Goal: Transaction & Acquisition: Purchase product/service

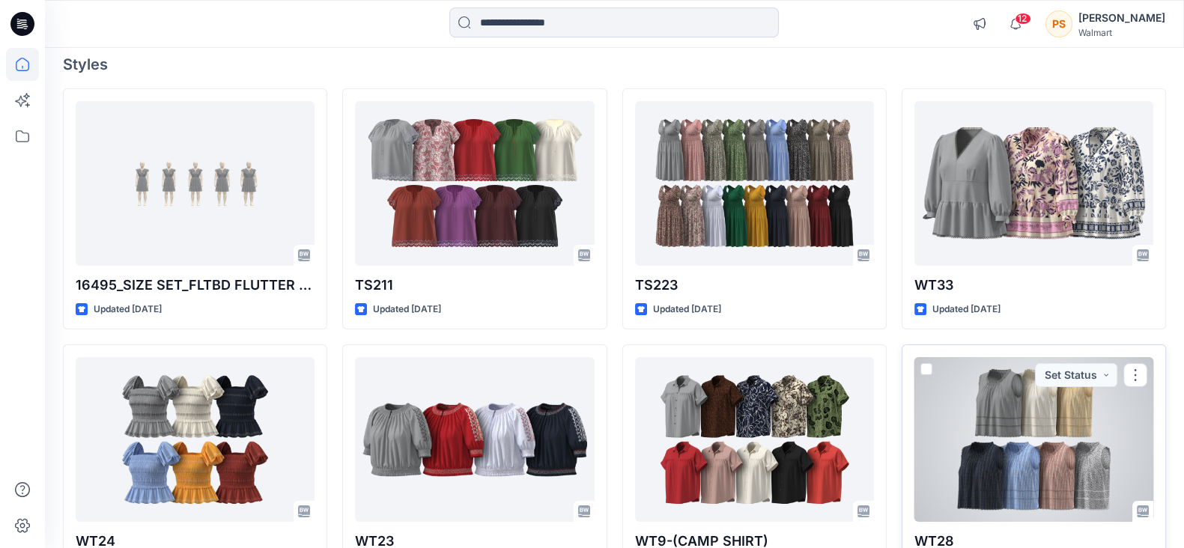
scroll to position [93, 0]
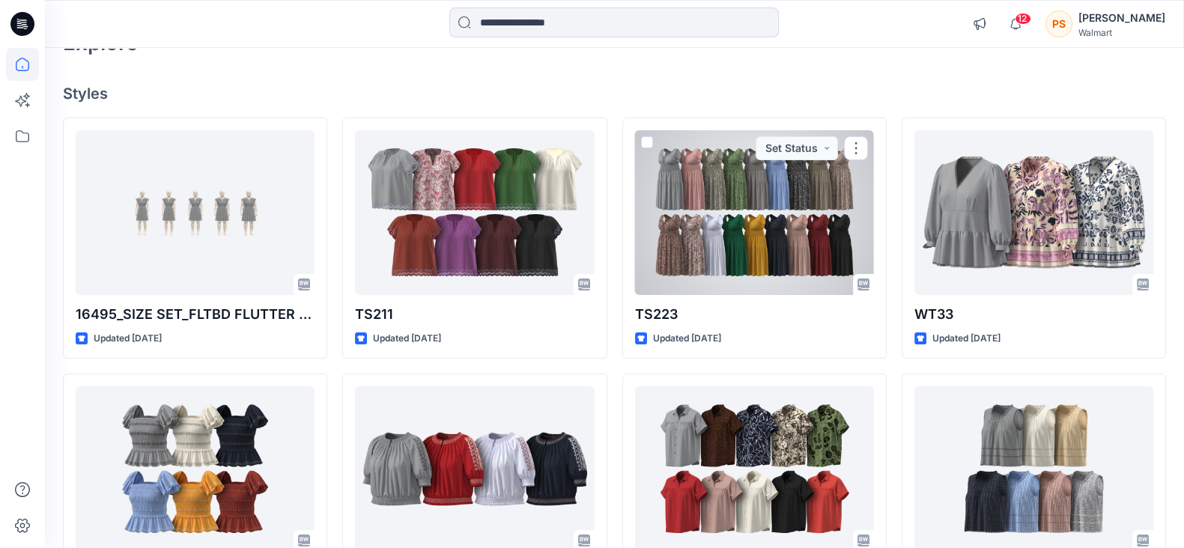
drag, startPoint x: 734, startPoint y: 204, endPoint x: 759, endPoint y: 204, distance: 25.5
click at [734, 204] on div at bounding box center [754, 212] width 239 height 165
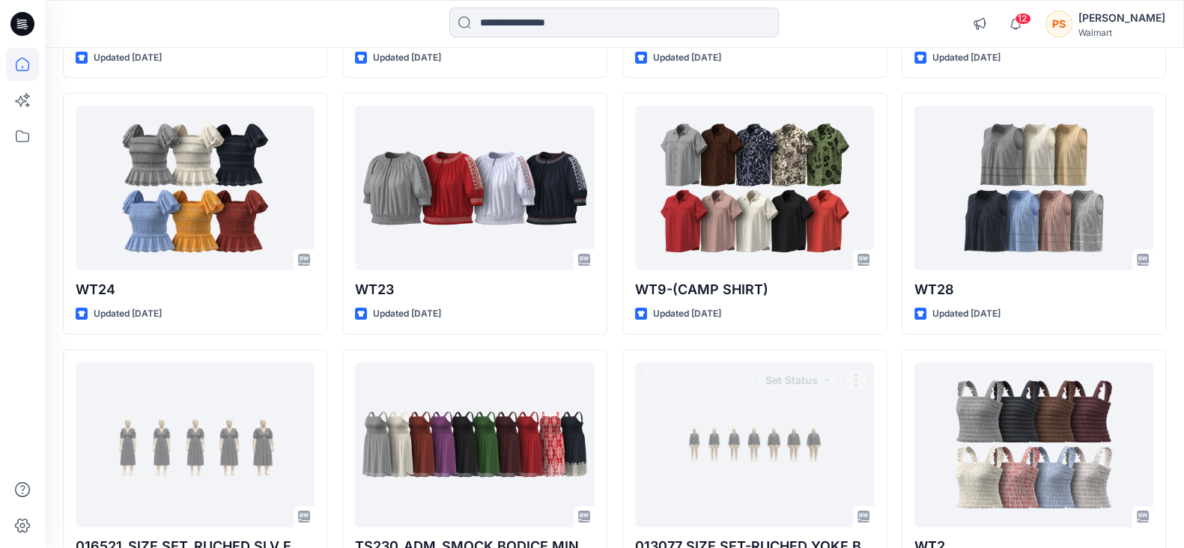
scroll to position [40, 0]
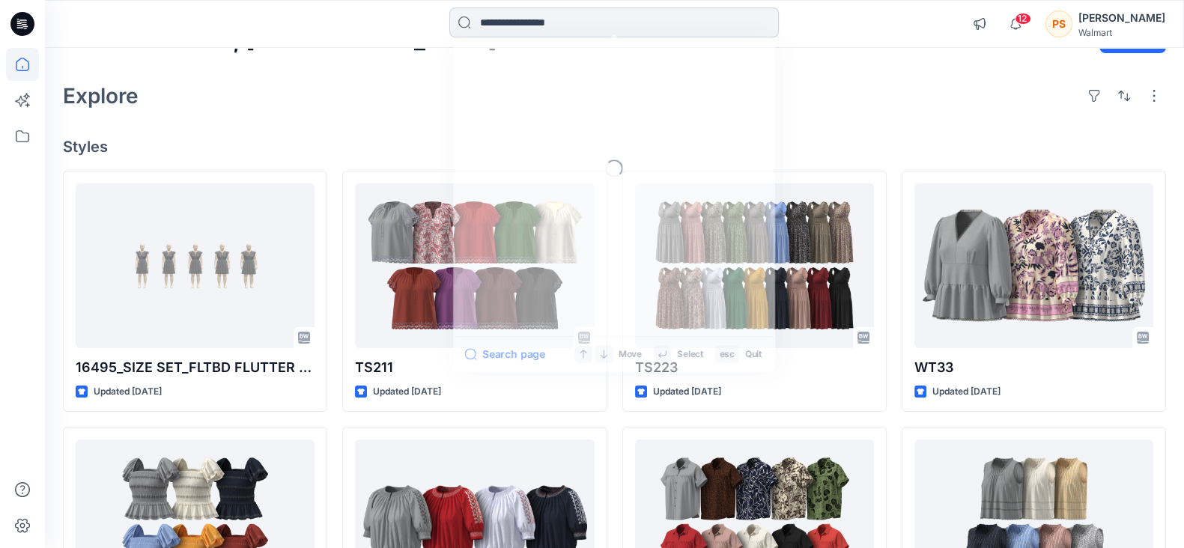
click at [685, 28] on input at bounding box center [613, 22] width 329 height 30
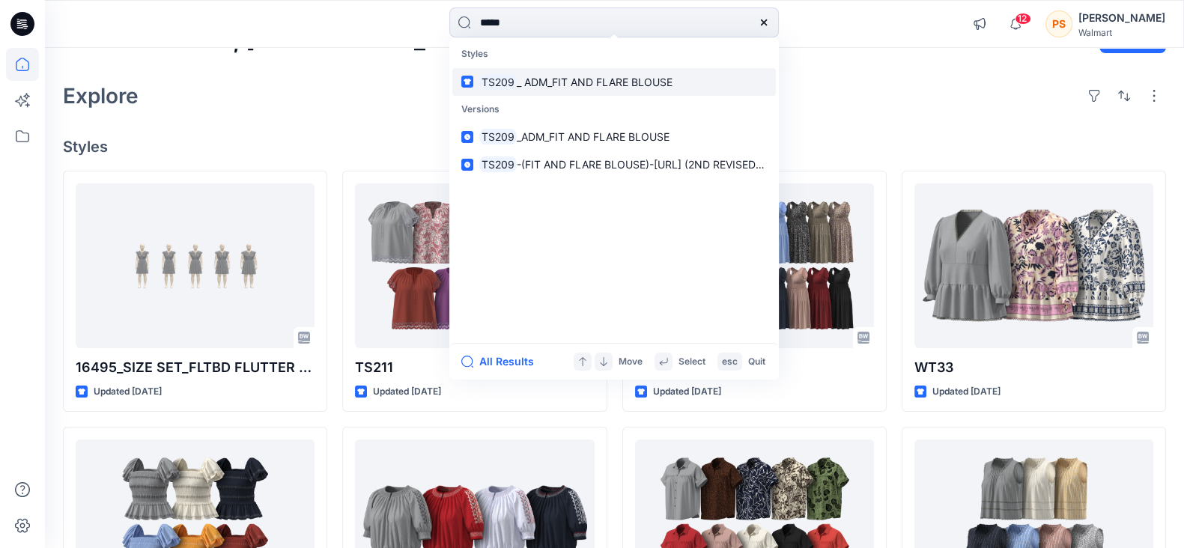
type input "*****"
click at [544, 84] on span "_ ADM_FIT AND FLARE BLOUSE" at bounding box center [595, 82] width 156 height 13
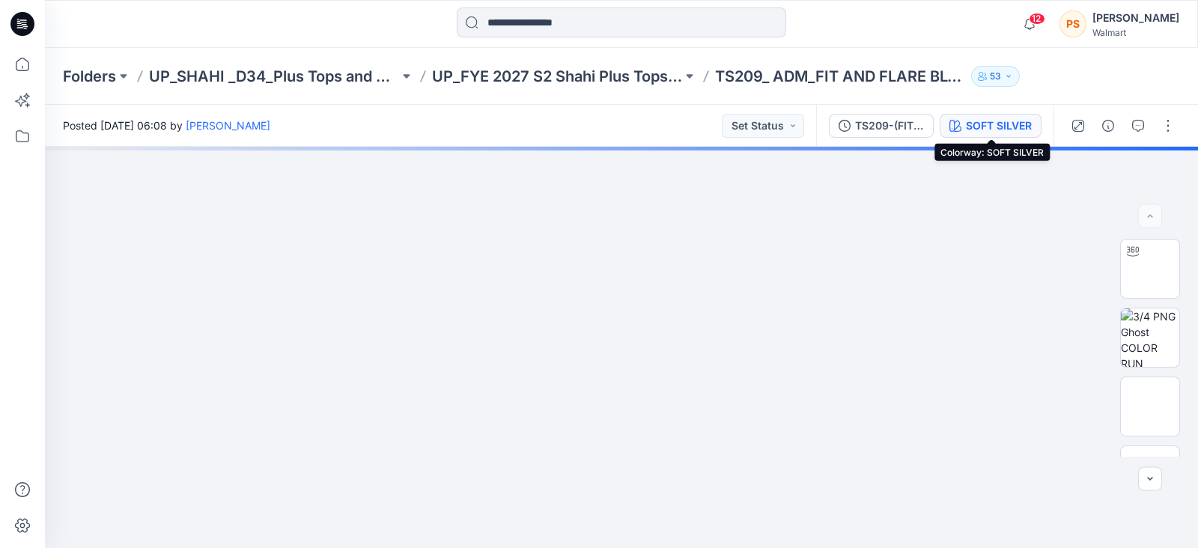
click at [1017, 119] on div "SOFT SILVER" at bounding box center [999, 126] width 66 height 16
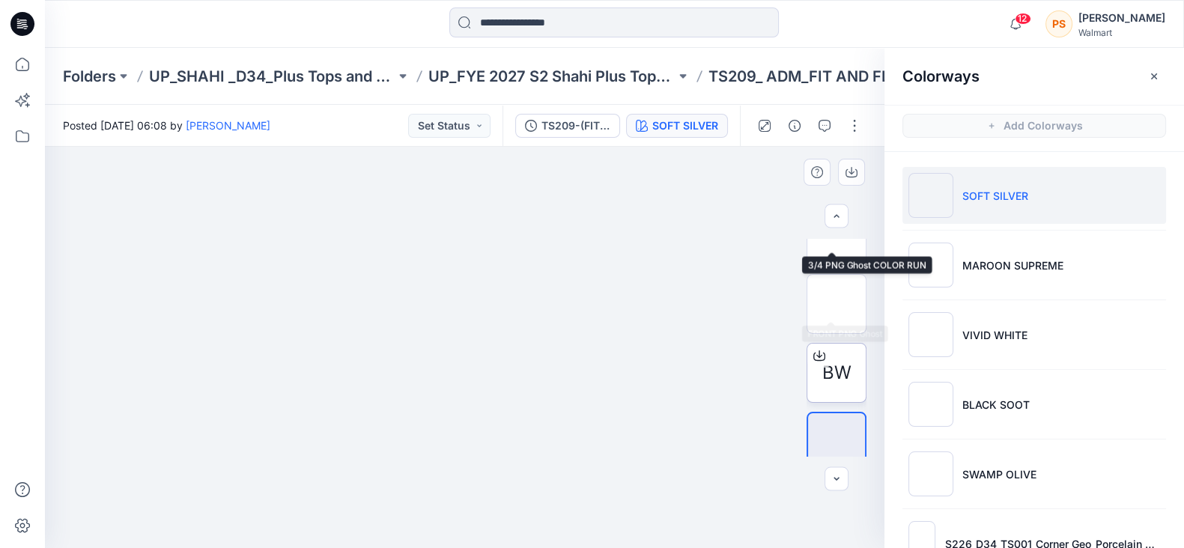
scroll to position [186, 0]
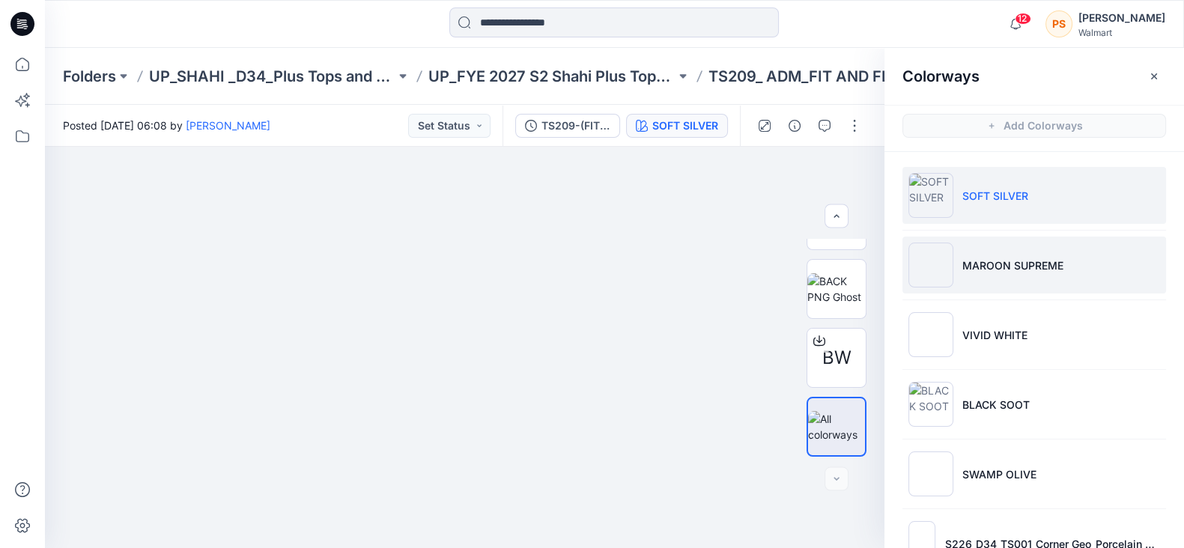
click at [1018, 264] on p "MAROON SUPREME" at bounding box center [1012, 266] width 101 height 16
